Goal: Complete application form: Complete application form

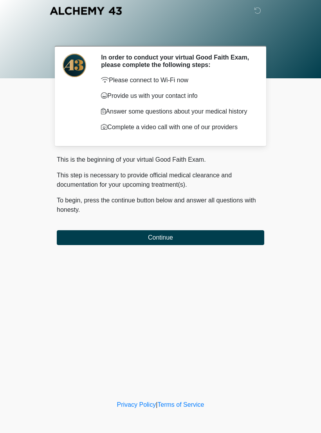
click at [182, 239] on button "Continue" at bounding box center [161, 237] width 208 height 15
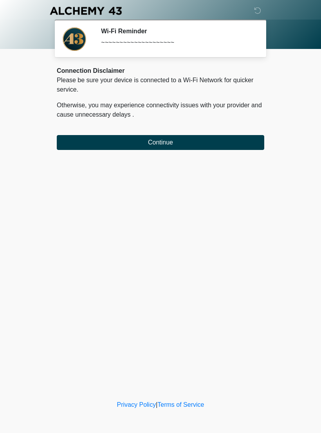
click at [163, 143] on button "Continue" at bounding box center [161, 142] width 208 height 15
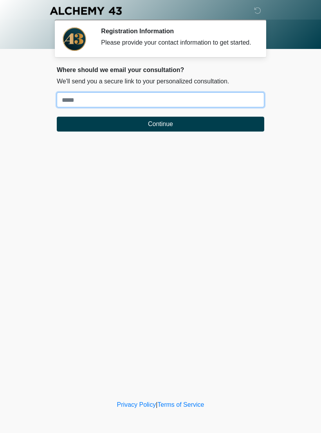
click at [132, 106] on input "Where should we email your treatment plan?" at bounding box center [161, 99] width 208 height 15
type input "**********"
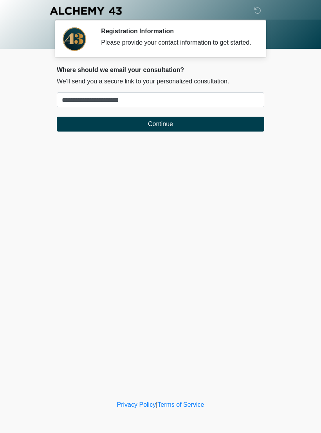
click at [147, 131] on button "Continue" at bounding box center [161, 124] width 208 height 15
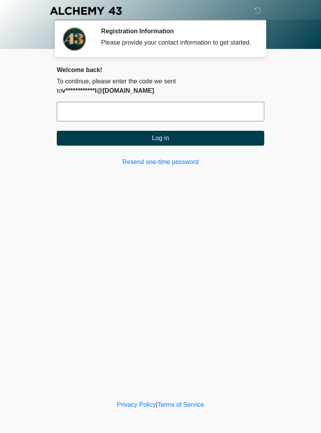
click at [128, 118] on input "text" at bounding box center [161, 112] width 208 height 20
type input "******"
click at [162, 146] on button "Log in" at bounding box center [161, 138] width 208 height 15
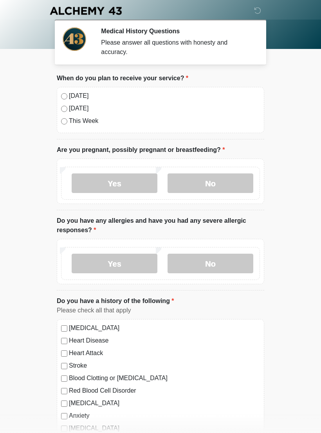
click at [212, 181] on label "No" at bounding box center [211, 184] width 86 height 20
click at [219, 261] on label "No" at bounding box center [211, 264] width 86 height 20
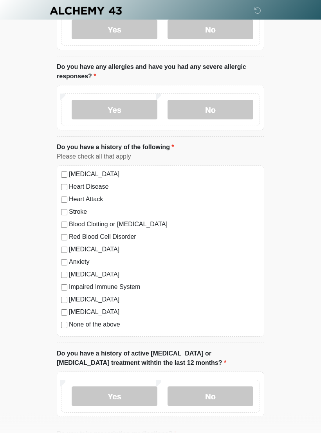
scroll to position [154, 0]
click at [109, 324] on label "None of the above" at bounding box center [164, 324] width 191 height 9
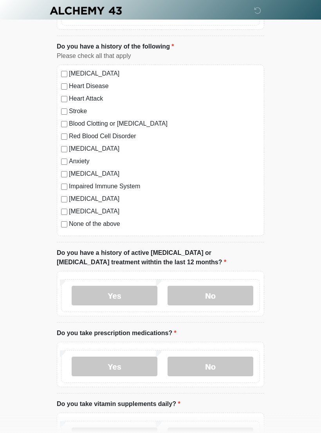
scroll to position [255, 0]
click at [227, 292] on label "No" at bounding box center [211, 296] width 86 height 20
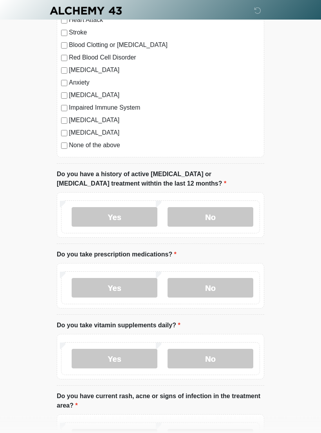
click at [227, 286] on label "No" at bounding box center [211, 289] width 86 height 20
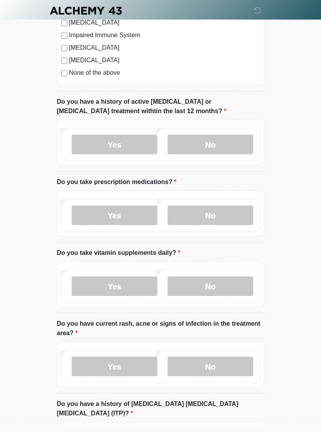
scroll to position [405, 0]
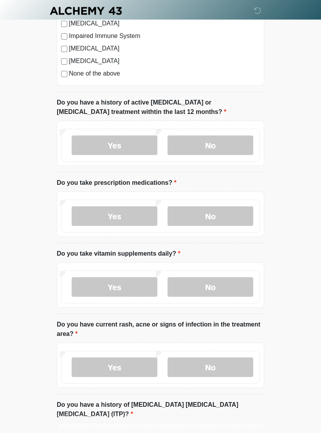
click at [224, 288] on label "No" at bounding box center [211, 287] width 86 height 20
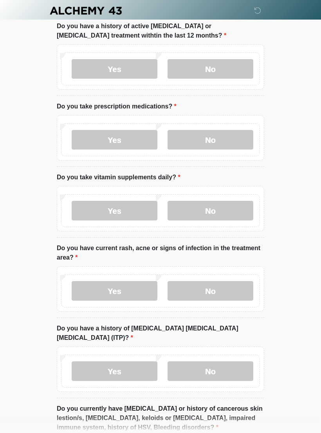
scroll to position [485, 0]
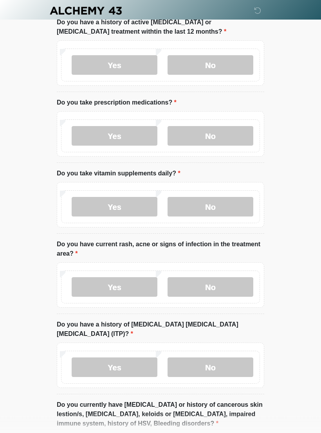
click at [236, 281] on label "No" at bounding box center [211, 288] width 86 height 20
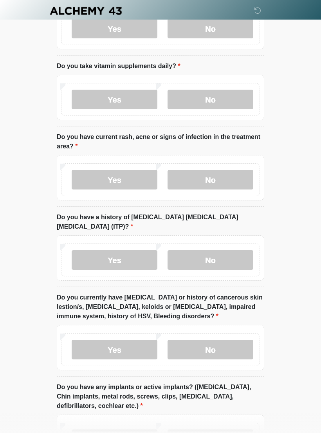
scroll to position [599, 0]
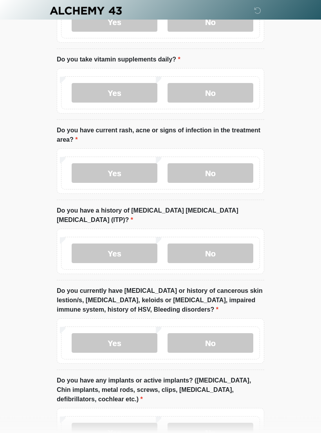
click at [236, 244] on label "No" at bounding box center [211, 254] width 86 height 20
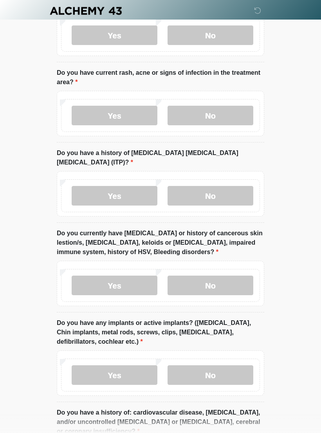
scroll to position [662, 0]
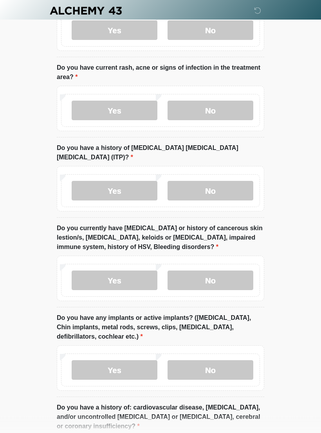
click at [225, 271] on label "No" at bounding box center [211, 281] width 86 height 20
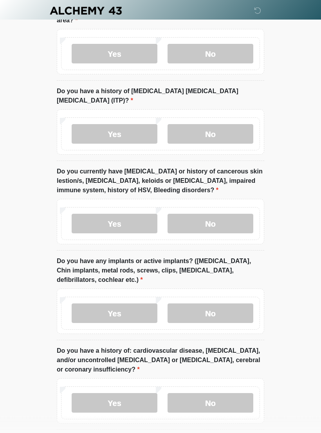
scroll to position [719, 0]
click at [227, 304] on label "No" at bounding box center [211, 314] width 86 height 20
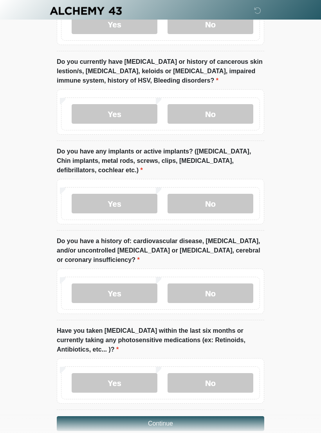
scroll to position [845, 0]
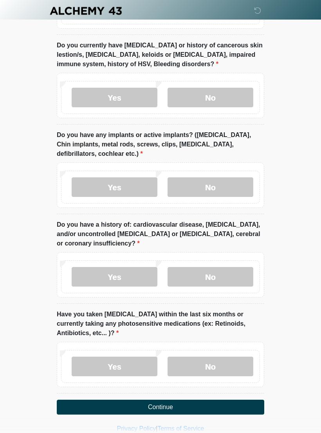
click at [231, 267] on label "No" at bounding box center [211, 277] width 86 height 20
click at [223, 357] on label "No" at bounding box center [211, 367] width 86 height 20
click at [196, 400] on button "Continue" at bounding box center [161, 407] width 208 height 15
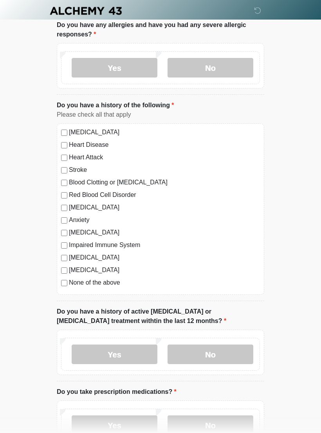
scroll to position [0, 0]
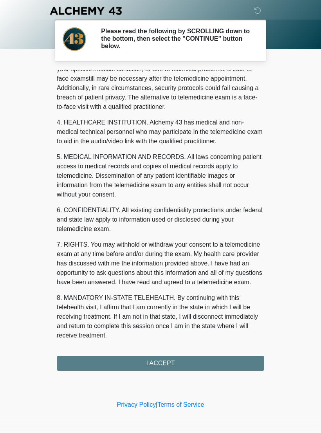
click at [174, 364] on div "1. PURPOSE. The purpose of this form is to obtain your consent for a telemedici…" at bounding box center [161, 220] width 208 height 301
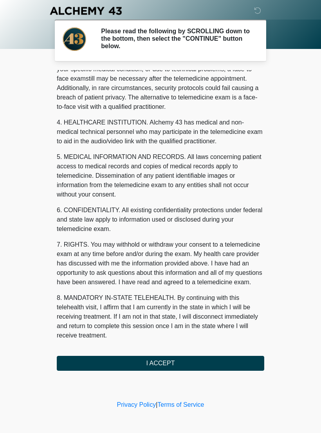
click at [170, 363] on button "I ACCEPT" at bounding box center [161, 363] width 208 height 15
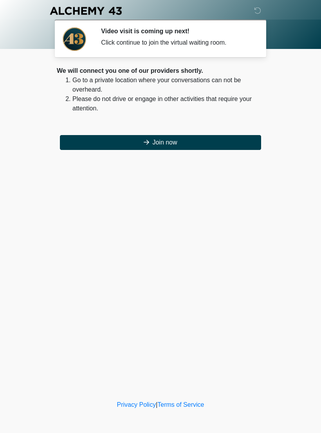
click at [202, 141] on button "Join now" at bounding box center [160, 142] width 201 height 15
